Goal: Entertainment & Leisure: Consume media (video, audio)

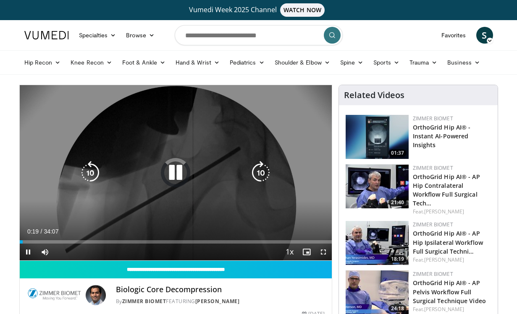
click at [177, 176] on icon "Video Player" at bounding box center [176, 173] width 24 height 24
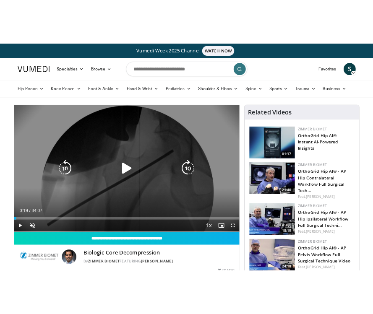
scroll to position [31, 0]
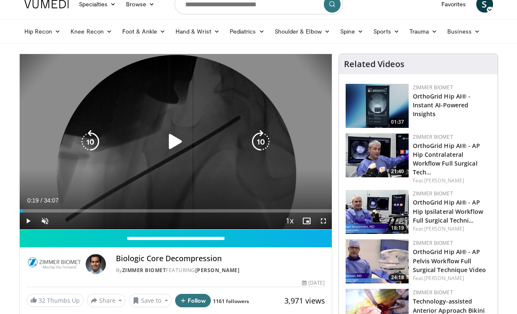
click at [183, 150] on icon "Video Player" at bounding box center [176, 142] width 24 height 24
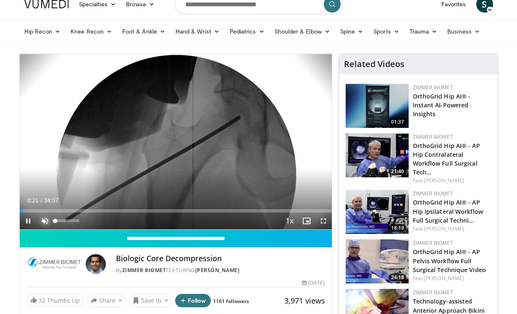
click at [50, 223] on span "Video Player" at bounding box center [45, 221] width 17 height 17
click at [81, 213] on div "Current Time 0:30 / Duration 34:07 Pause Skip Backward Skip Forward Mute Loaded…" at bounding box center [176, 221] width 312 height 17
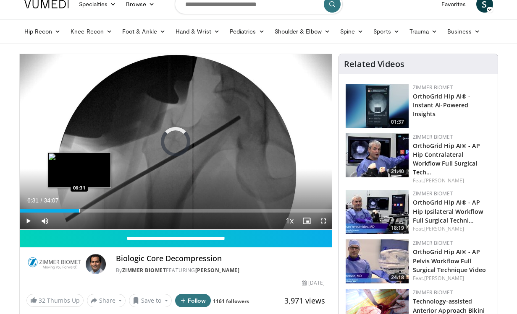
click at [79, 210] on div "Progress Bar" at bounding box center [79, 210] width 1 height 3
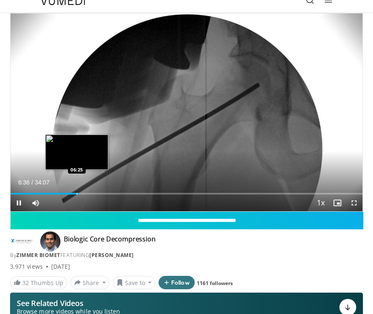
click at [77, 194] on div "Progress Bar" at bounding box center [77, 194] width 1 height 2
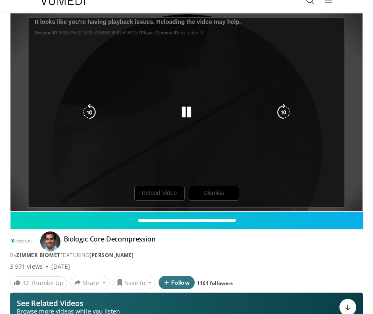
click at [213, 193] on div "10 seconds Tap to unmute" at bounding box center [186, 112] width 352 height 198
click at [184, 112] on icon "Video Player" at bounding box center [186, 112] width 17 height 17
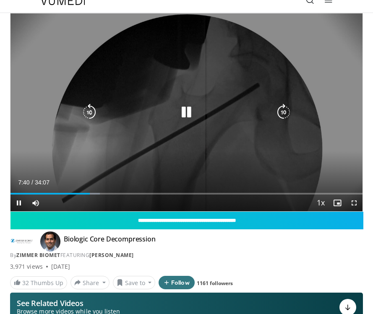
click at [183, 115] on icon "Video Player" at bounding box center [186, 112] width 17 height 17
click at [183, 110] on icon "Video Player" at bounding box center [186, 112] width 17 height 17
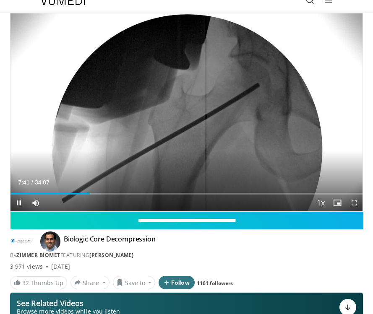
click at [84, 195] on div "Current Time 7:41 / Duration 34:07 Pause Skip Backward Skip Forward Mute Loaded…" at bounding box center [186, 203] width 352 height 17
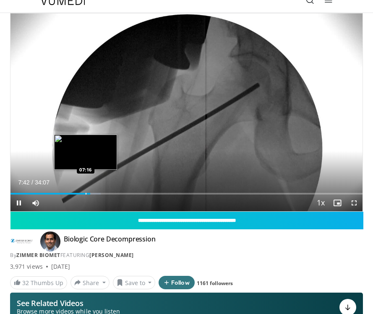
click at [86, 194] on div "Progress Bar" at bounding box center [86, 194] width 1 height 2
click at [81, 193] on div "Loaded : 26.41% 07:55 07:02" at bounding box center [186, 191] width 352 height 8
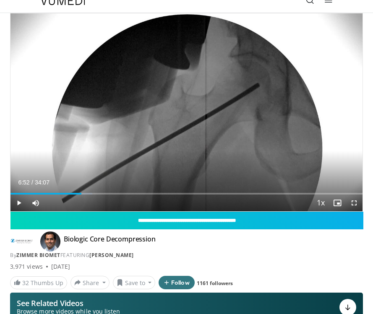
scroll to position [55, 0]
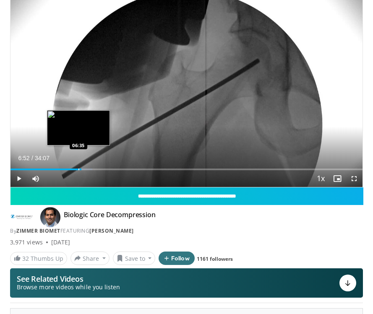
click at [79, 169] on div "Progress Bar" at bounding box center [79, 170] width 1 height 2
click at [81, 169] on div "Progress Bar" at bounding box center [81, 170] width 1 height 2
click at [84, 169] on div "Progress Bar" at bounding box center [84, 170] width 1 height 2
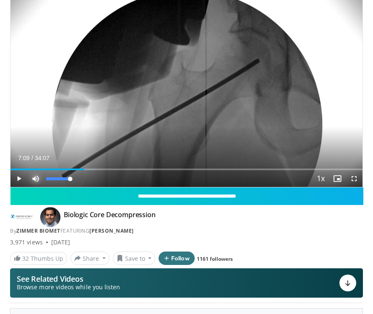
click at [27, 178] on span "Video Player" at bounding box center [35, 178] width 17 height 17
click at [36, 179] on span "Video Player" at bounding box center [35, 178] width 17 height 17
click at [12, 179] on span "Video Player" at bounding box center [18, 178] width 17 height 17
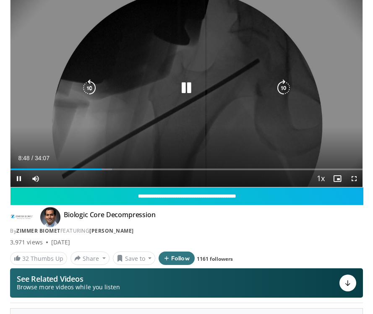
click at [228, 92] on div "Video Player" at bounding box center [186, 88] width 211 height 17
click at [183, 90] on icon "Video Player" at bounding box center [186, 88] width 17 height 17
click at [186, 84] on icon "Video Player" at bounding box center [186, 88] width 17 height 17
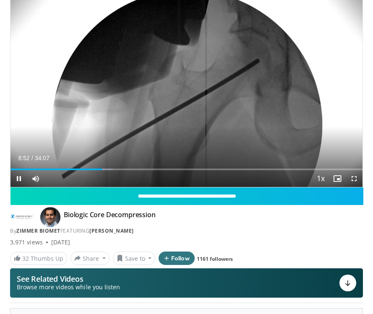
click at [186, 84] on div "10 seconds Tap to unmute" at bounding box center [186, 88] width 352 height 198
click at [14, 177] on span "Video Player" at bounding box center [18, 178] width 17 height 17
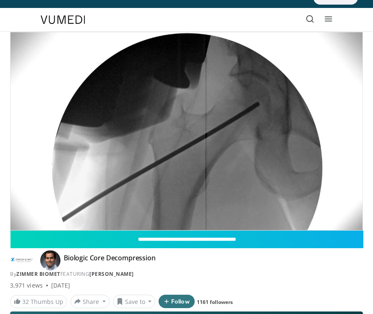
scroll to position [9, 0]
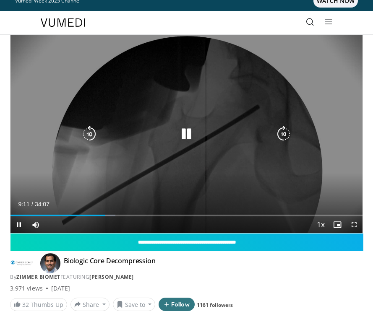
click at [191, 131] on icon "Video Player" at bounding box center [186, 134] width 17 height 17
click at [194, 130] on icon "Video Player" at bounding box center [186, 134] width 17 height 17
click at [184, 134] on icon "Video Player" at bounding box center [186, 134] width 17 height 17
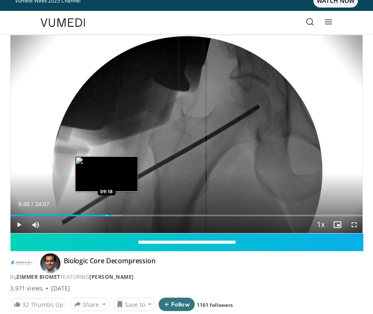
click at [106, 213] on div "Loaded : 31.78% 09:48 09:18" at bounding box center [186, 213] width 352 height 8
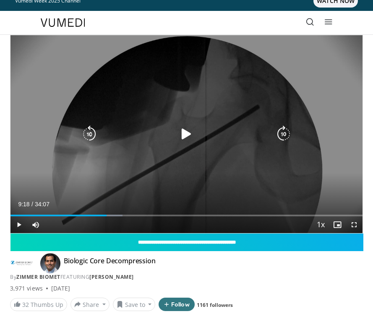
click at [196, 126] on div "Video Player" at bounding box center [186, 134] width 211 height 17
click at [185, 138] on icon "Video Player" at bounding box center [186, 134] width 17 height 17
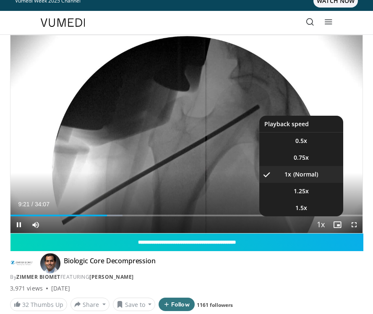
click at [325, 226] on span "Video Player" at bounding box center [321, 225] width 12 height 17
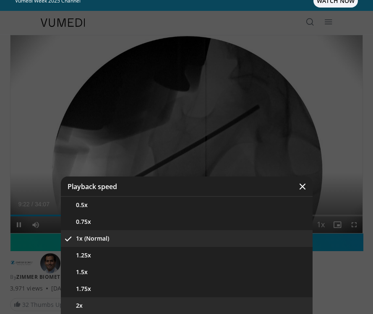
click at [233, 301] on button "2x" at bounding box center [187, 306] width 252 height 17
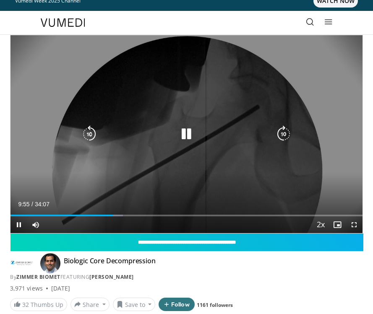
click at [189, 136] on icon "Video Player" at bounding box center [186, 134] width 17 height 17
click at [190, 142] on icon "Video Player" at bounding box center [186, 134] width 17 height 17
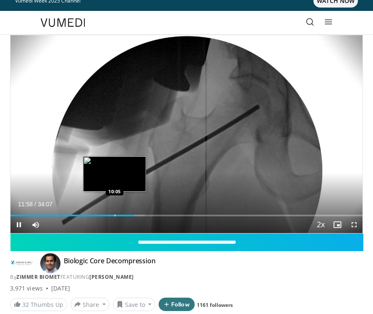
click at [115, 215] on div "Progress Bar" at bounding box center [115, 216] width 1 height 2
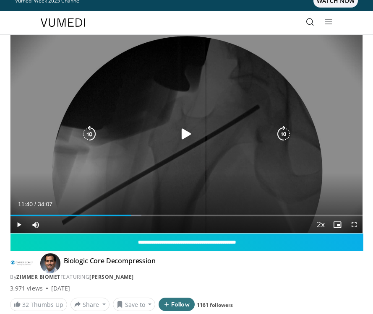
click at [188, 141] on icon "Video Player" at bounding box center [186, 134] width 17 height 17
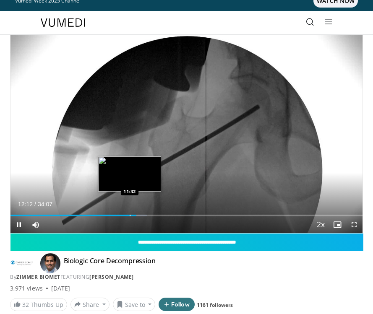
click at [130, 216] on div "Progress Bar" at bounding box center [130, 216] width 1 height 2
click at [120, 215] on div "Progress Bar" at bounding box center [120, 216] width 1 height 2
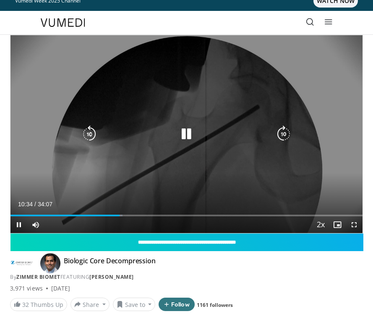
click at [178, 158] on div "10 seconds Tap to unmute" at bounding box center [186, 134] width 352 height 198
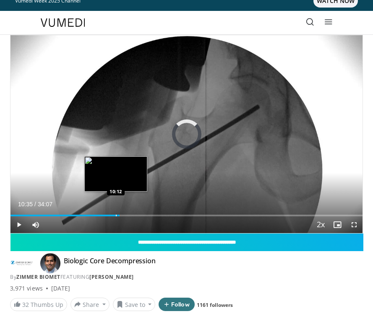
click at [116, 216] on div "Progress Bar" at bounding box center [116, 216] width 1 height 2
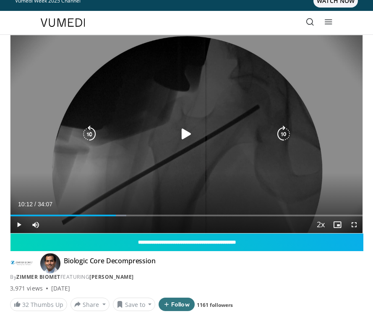
click at [188, 134] on icon "Video Player" at bounding box center [186, 134] width 17 height 17
click at [193, 131] on icon "Video Player" at bounding box center [186, 134] width 17 height 17
click at [186, 133] on icon "Video Player" at bounding box center [186, 134] width 17 height 17
click at [191, 141] on icon "Video Player" at bounding box center [186, 134] width 17 height 17
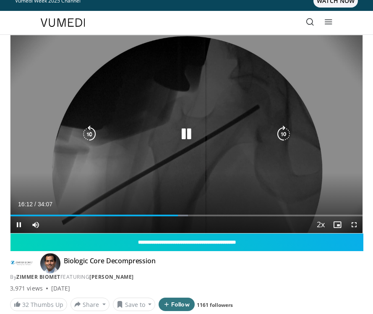
click at [199, 128] on div "Video Player" at bounding box center [186, 134] width 211 height 17
click at [181, 140] on icon "Video Player" at bounding box center [186, 134] width 17 height 17
click at [189, 131] on icon "Video Player" at bounding box center [186, 134] width 17 height 17
click at [246, 84] on div "10 seconds Tap to unmute" at bounding box center [186, 134] width 352 height 198
click at [173, 137] on div "Video Player" at bounding box center [186, 134] width 211 height 17
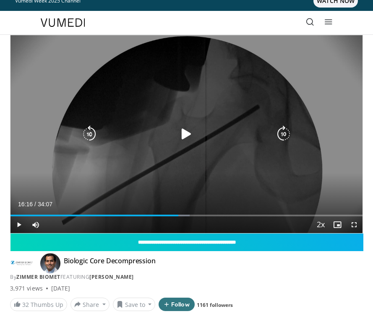
click at [186, 136] on icon "Video Player" at bounding box center [186, 134] width 17 height 17
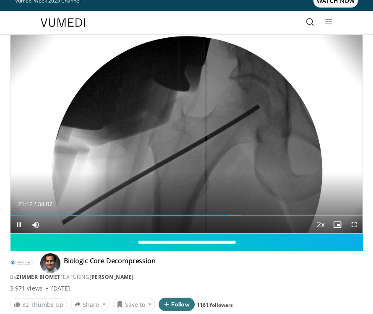
click at [236, 217] on div "Current Time 21:12 / Duration 34:07 Pause Skip Backward Skip Forward Mute 80% L…" at bounding box center [186, 225] width 352 height 17
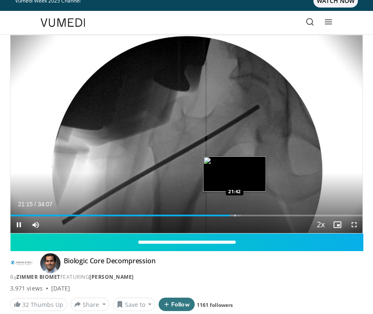
click at [235, 214] on div "Loaded : 65.42% 21:16 21:42" at bounding box center [186, 213] width 352 height 8
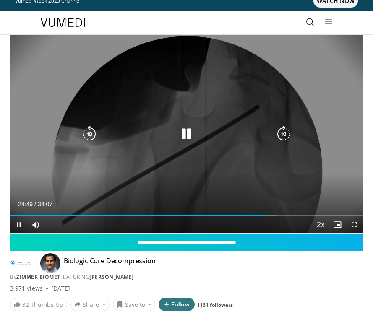
click at [189, 131] on icon "Video Player" at bounding box center [186, 134] width 17 height 17
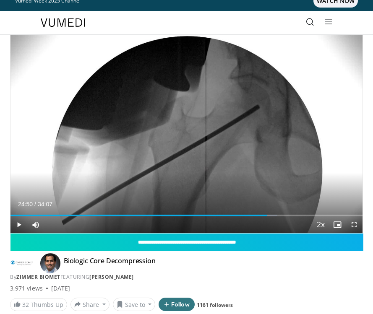
click at [189, 131] on div "10 seconds Tap to unmute" at bounding box center [186, 134] width 352 height 198
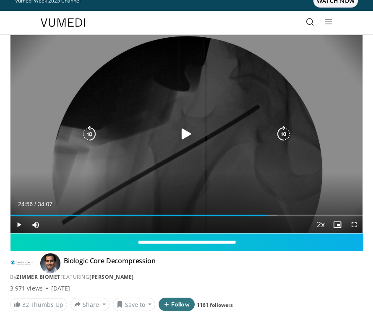
click at [170, 127] on div "Video Player" at bounding box center [186, 134] width 211 height 17
click at [190, 134] on icon "Video Player" at bounding box center [186, 134] width 17 height 17
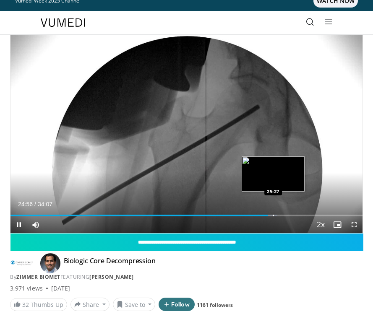
click at [273, 214] on div "Loaded : 75.79% 24:56 25:27" at bounding box center [186, 213] width 352 height 8
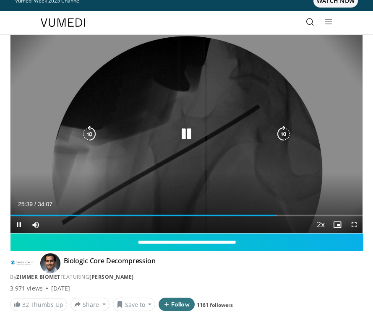
click at [187, 139] on icon "Video Player" at bounding box center [186, 134] width 17 height 17
click at [186, 126] on icon "Video Player" at bounding box center [186, 134] width 17 height 17
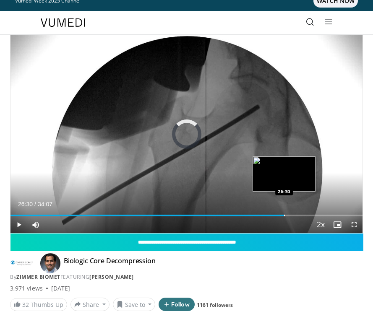
click at [284, 215] on div "Progress Bar" at bounding box center [284, 216] width 1 height 2
click at [288, 216] on div "Progress Bar" at bounding box center [288, 216] width 1 height 2
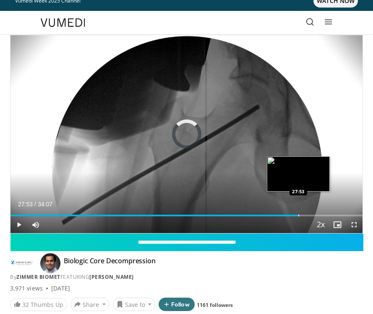
click at [298, 215] on div "Loaded : 0.00% 27:53 27:53" at bounding box center [186, 213] width 352 height 8
click at [298, 214] on div "Loaded : 0.00% 27:51 27:51" at bounding box center [186, 213] width 352 height 8
click at [303, 215] on div "Progress Bar" at bounding box center [303, 216] width 1 height 2
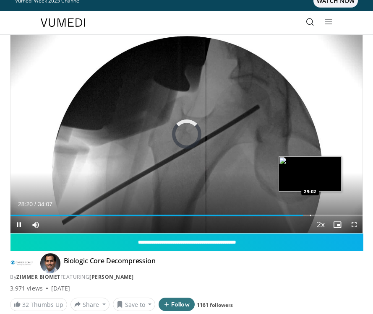
click at [311, 215] on div "Progress Bar" at bounding box center [310, 216] width 1 height 2
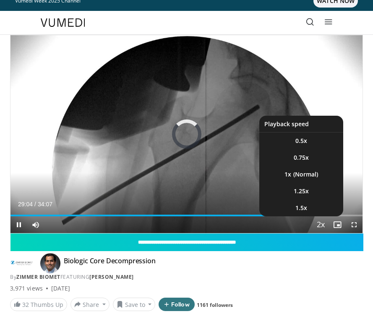
click at [315, 217] on span "Video Player" at bounding box center [321, 225] width 12 height 17
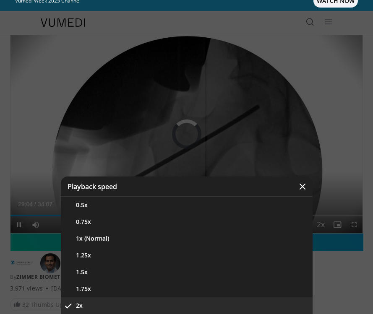
click at [346, 180] on div "Video Player" at bounding box center [186, 157] width 373 height 314
click at [334, 185] on div "Video Player" at bounding box center [186, 157] width 373 height 314
click at [322, 213] on div "Video Player" at bounding box center [186, 157] width 373 height 314
click at [301, 185] on icon "Video Player" at bounding box center [302, 187] width 8 height 8
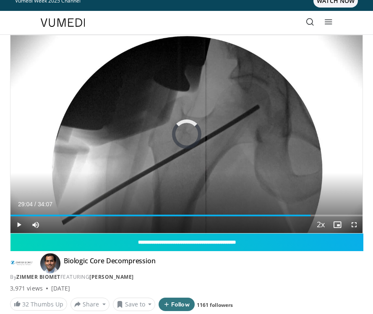
scroll to position [0, 0]
